Goal: Task Accomplishment & Management: Use online tool/utility

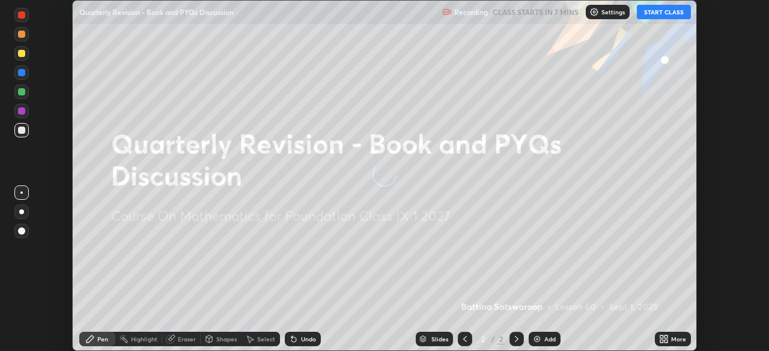
scroll to position [351, 768]
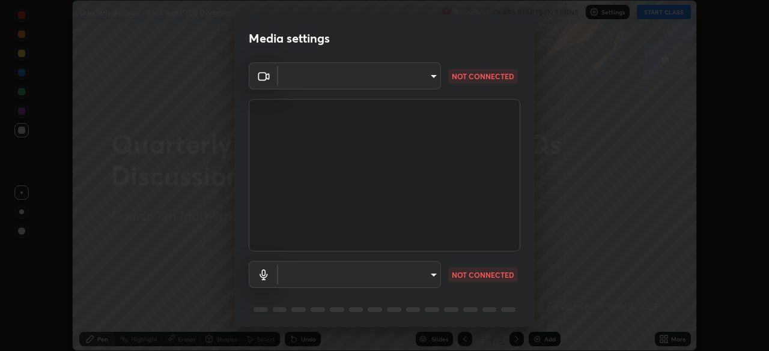
type input "5204e49b19dfb47b934bd0def1c8e1a00b2014265d57ee16b47da032bff83a8c"
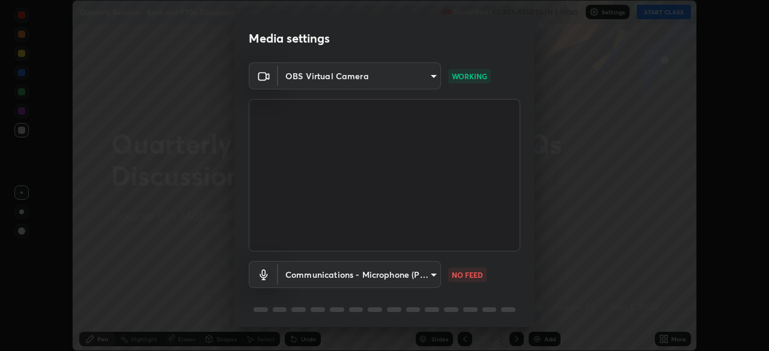
click at [401, 276] on body "Erase all Quarterly Revision - Book and PYQs Discussion Recording CLASS STARTS …" at bounding box center [384, 175] width 769 height 351
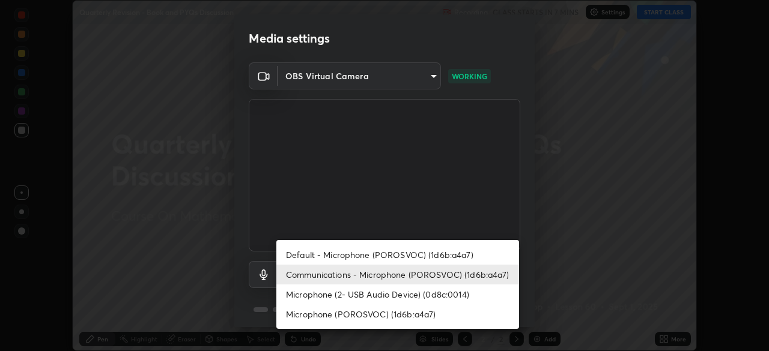
click at [414, 255] on li "Default - Microphone (POROSVOC) (1d6b:a4a7)" at bounding box center [397, 255] width 243 height 20
type input "default"
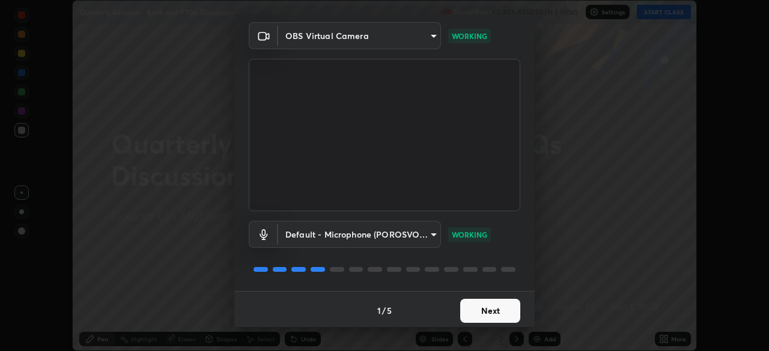
scroll to position [43, 0]
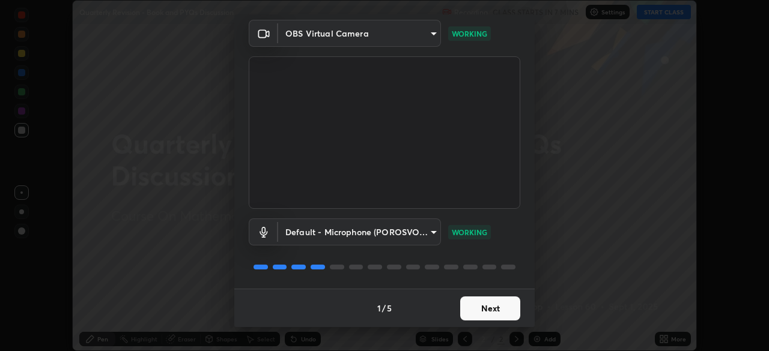
click at [500, 307] on button "Next" at bounding box center [490, 309] width 60 height 24
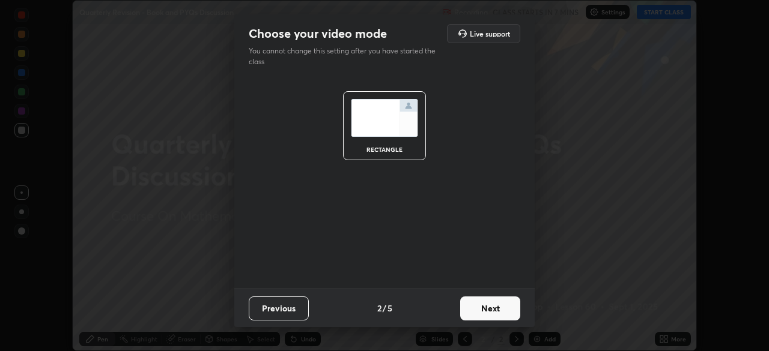
scroll to position [0, 0]
click at [500, 308] on button "Next" at bounding box center [490, 309] width 60 height 24
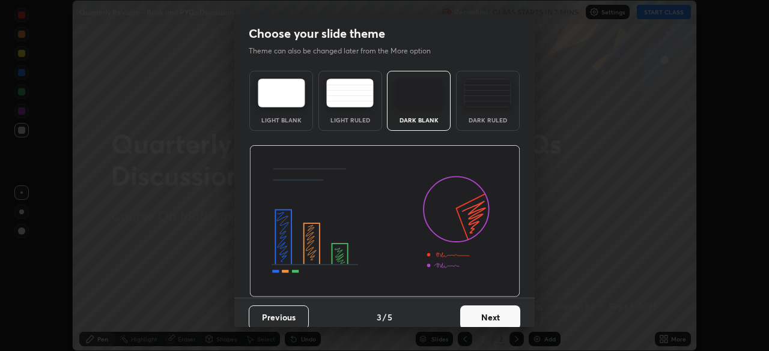
click at [505, 308] on button "Next" at bounding box center [490, 318] width 60 height 24
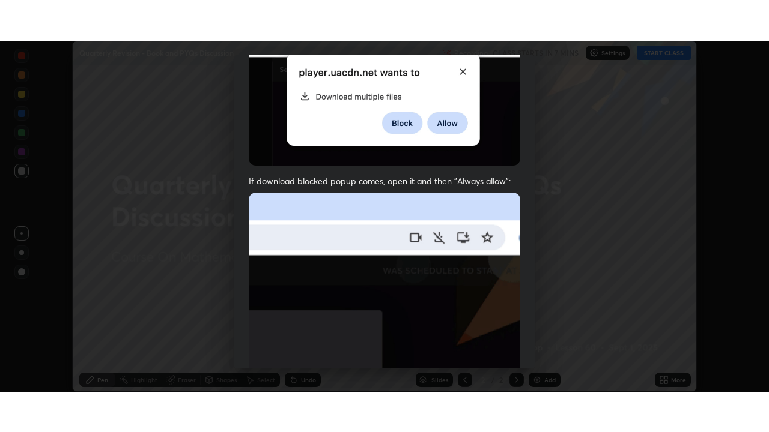
scroll to position [288, 0]
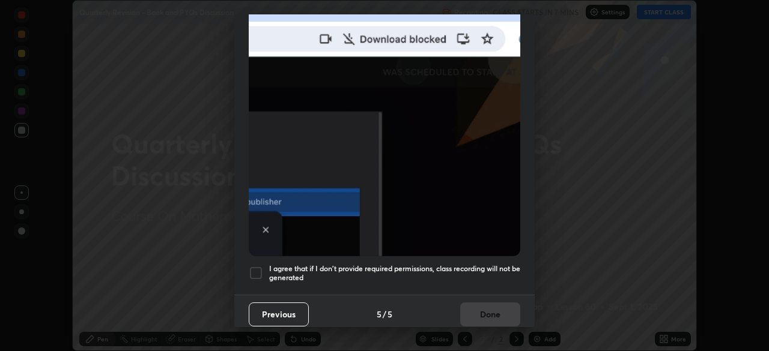
click at [453, 267] on h5 "I agree that if I don't provide required permissions, class recording will not …" at bounding box center [394, 273] width 251 height 19
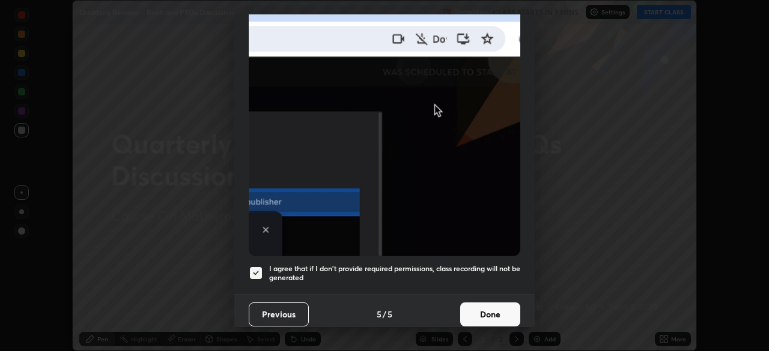
click at [486, 305] on button "Done" at bounding box center [490, 315] width 60 height 24
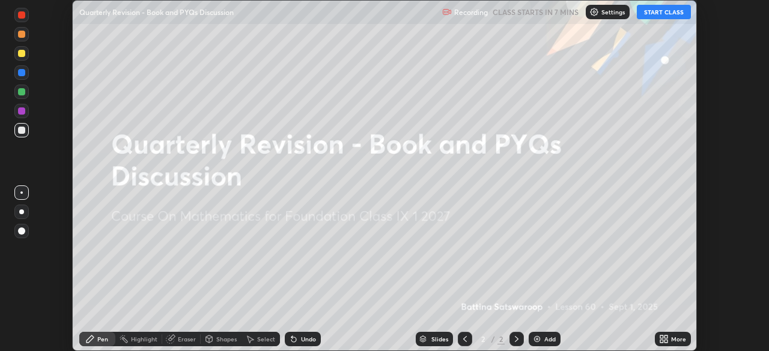
click at [548, 335] on div "Add" at bounding box center [545, 339] width 32 height 14
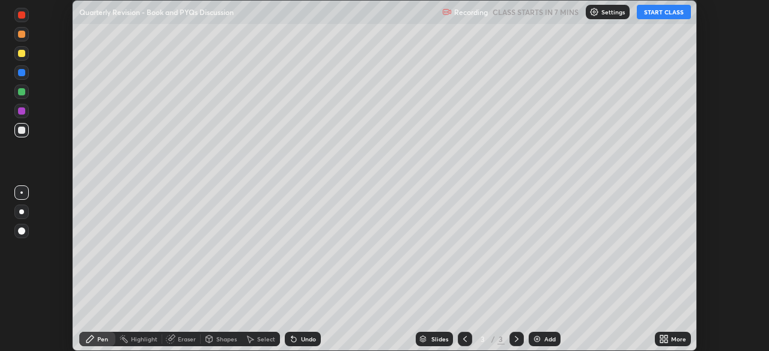
click at [673, 339] on div "More" at bounding box center [678, 339] width 15 height 6
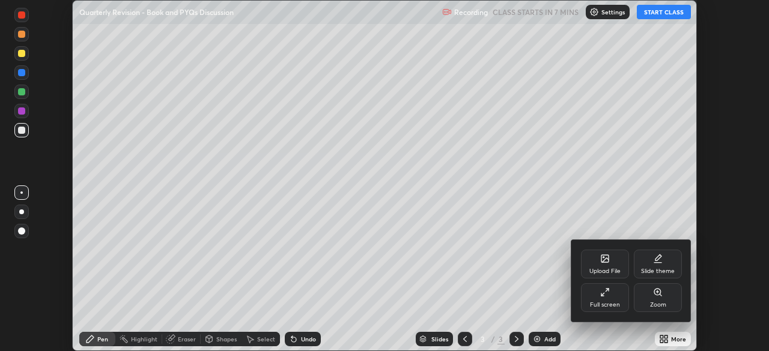
click at [604, 298] on div "Full screen" at bounding box center [605, 297] width 48 height 29
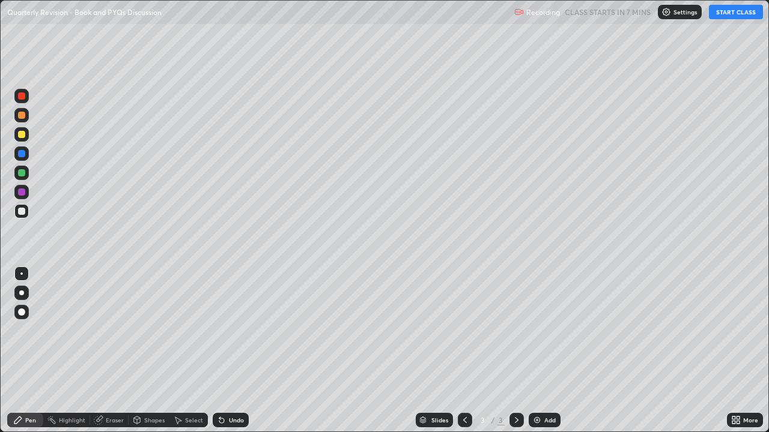
scroll to position [432, 769]
click at [726, 13] on button "START CLASS" at bounding box center [736, 12] width 54 height 14
